Goal: Information Seeking & Learning: Learn about a topic

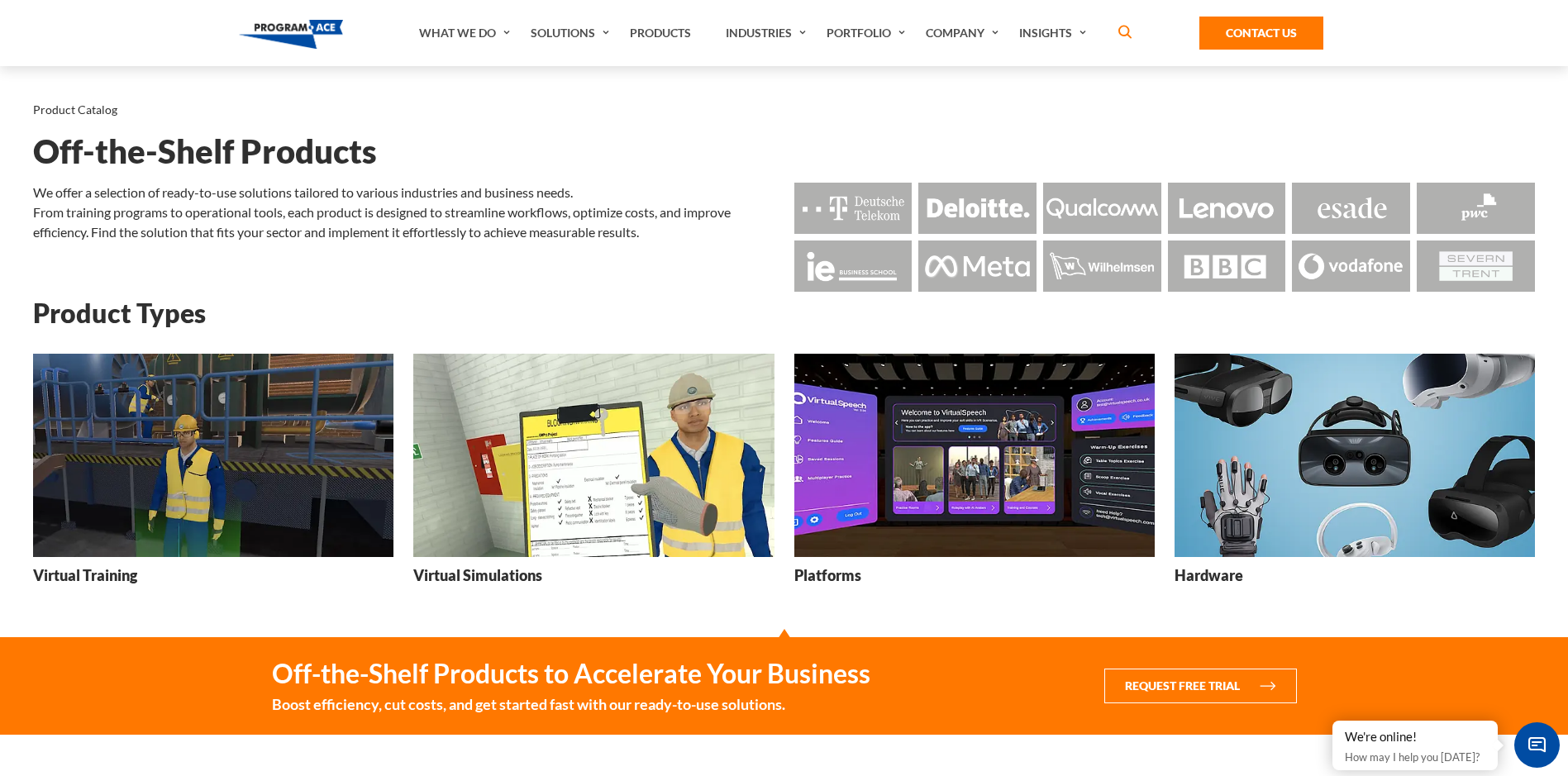
click at [213, 480] on img at bounding box center [212, 455] width 360 height 202
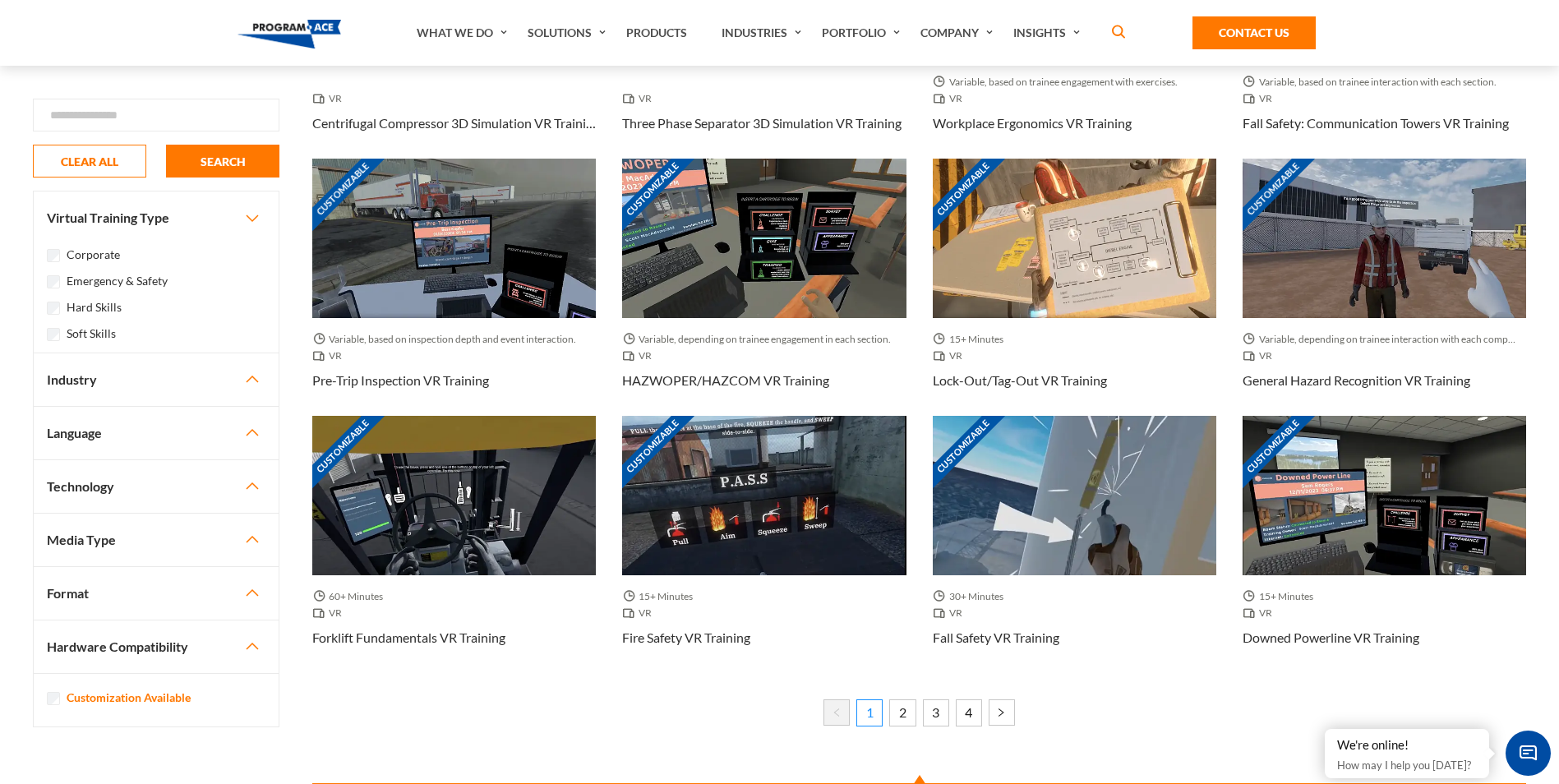
scroll to position [821, 0]
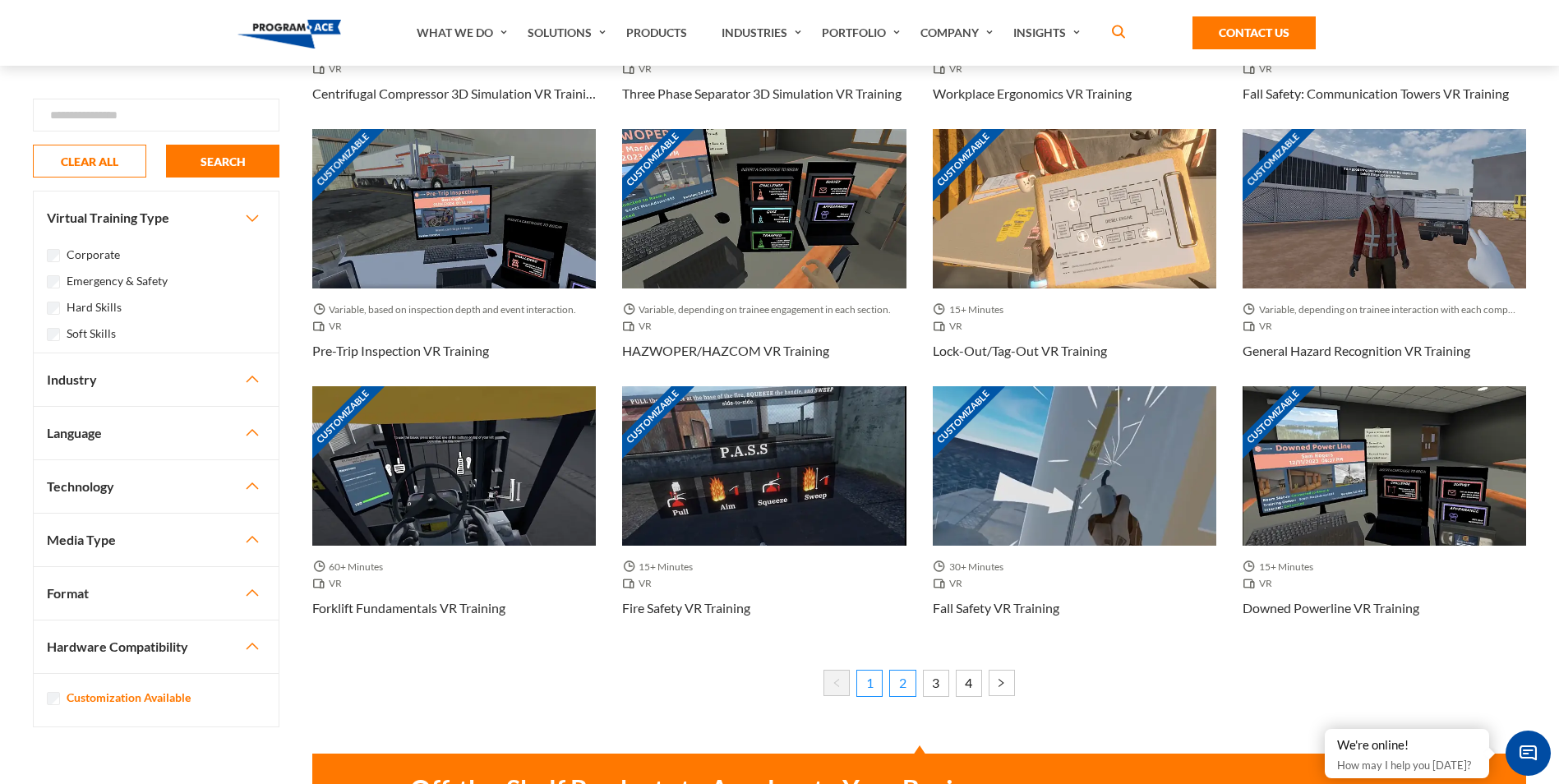
click at [895, 680] on link "2" at bounding box center [902, 682] width 26 height 26
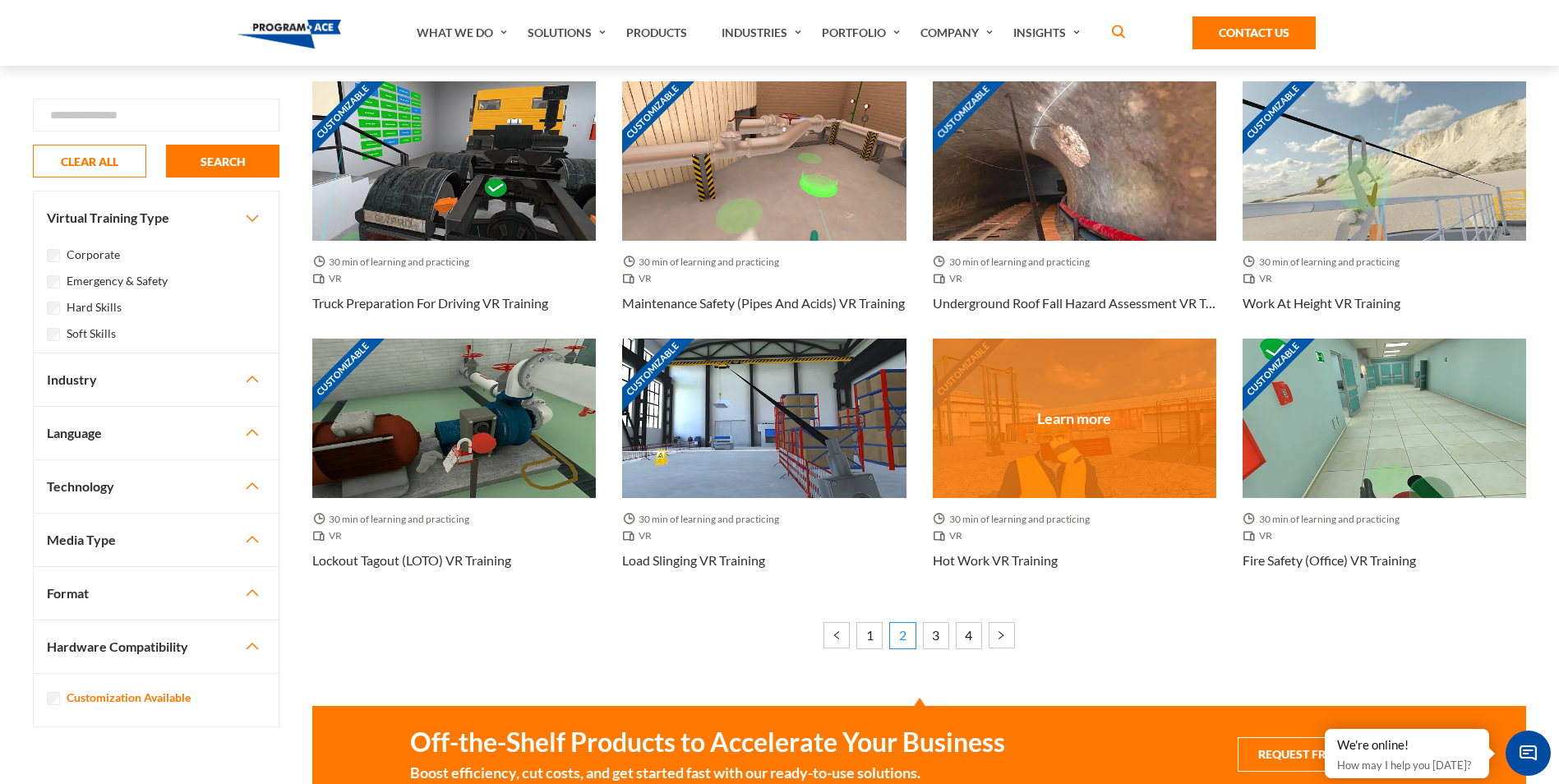
scroll to position [903, 0]
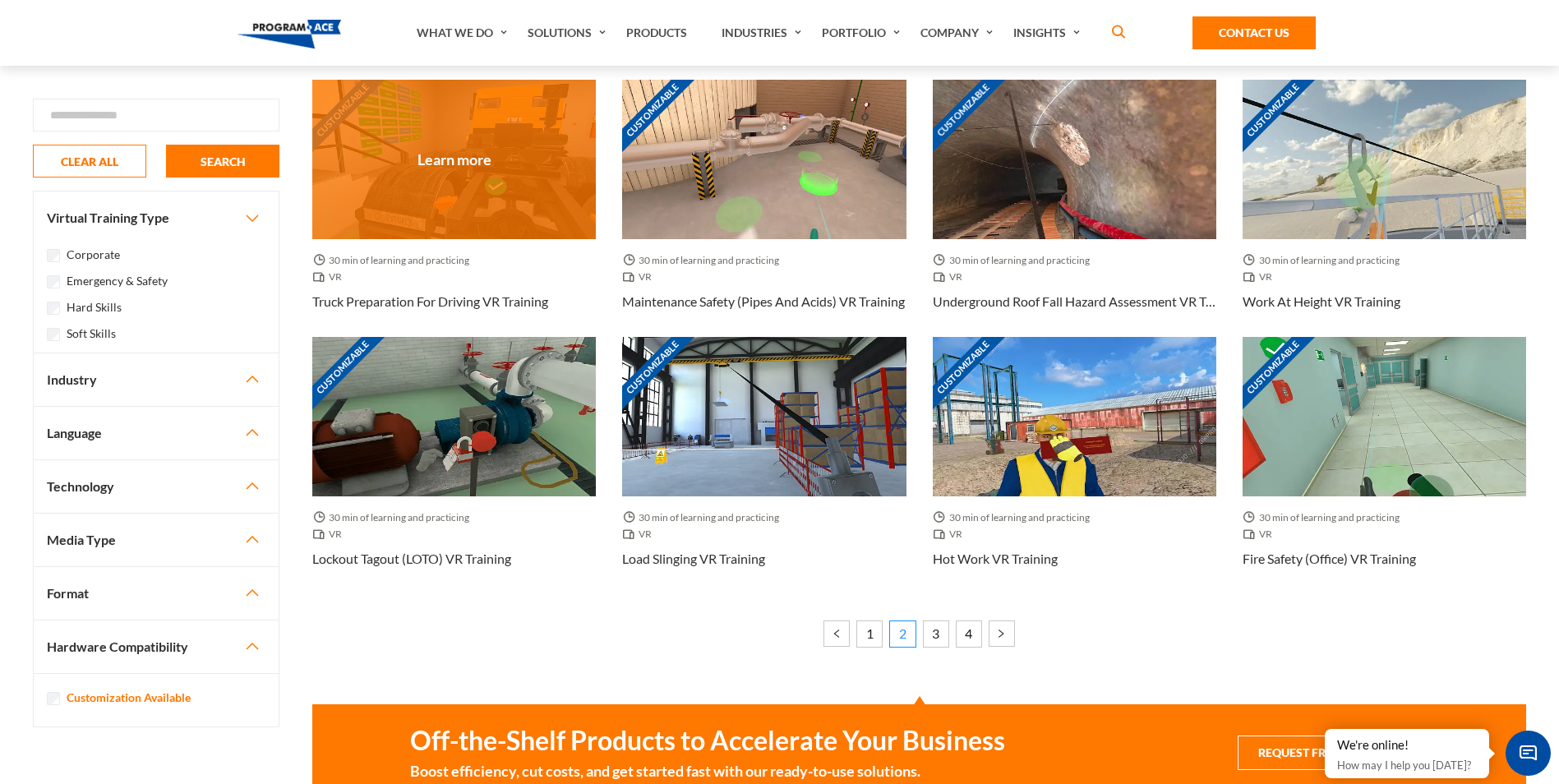
click at [397, 171] on div "Customizable" at bounding box center [454, 159] width 283 height 160
